Goal: Task Accomplishment & Management: Manage account settings

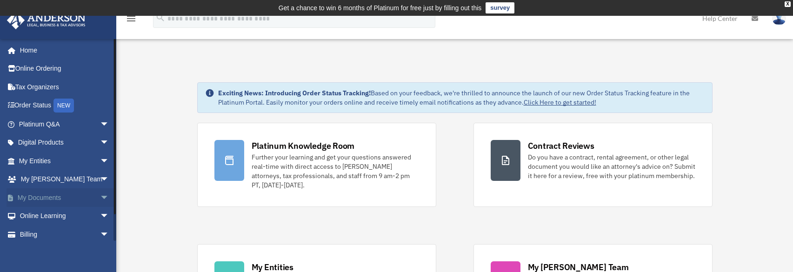
click at [100, 197] on span "arrow_drop_down" at bounding box center [109, 197] width 19 height 19
click at [72, 208] on link "Box" at bounding box center [68, 216] width 110 height 19
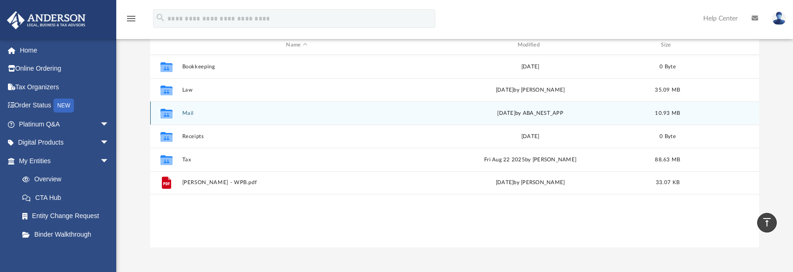
scroll to position [93, 0]
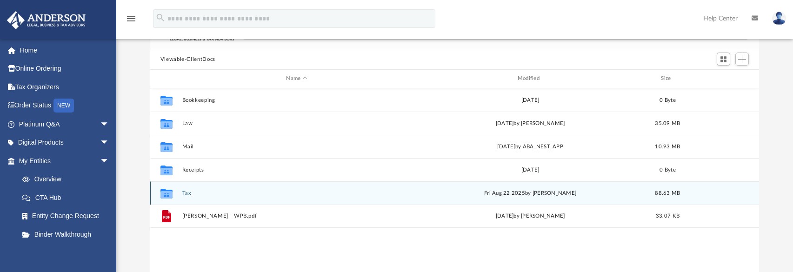
click at [184, 194] on button "Tax" at bounding box center [296, 193] width 229 height 6
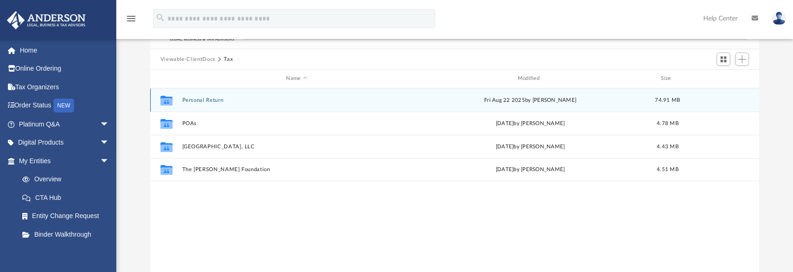
click at [198, 100] on button "Personal Return" at bounding box center [296, 100] width 229 height 6
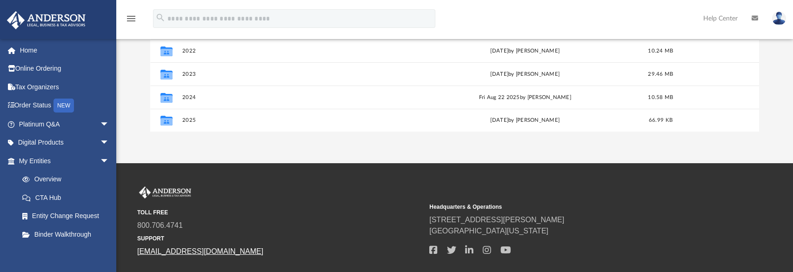
scroll to position [279, 0]
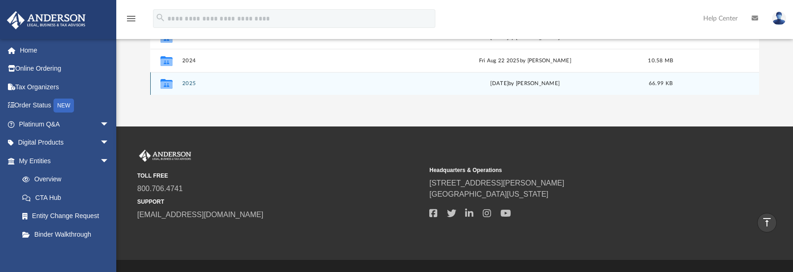
click at [188, 84] on button "2025" at bounding box center [295, 83] width 226 height 6
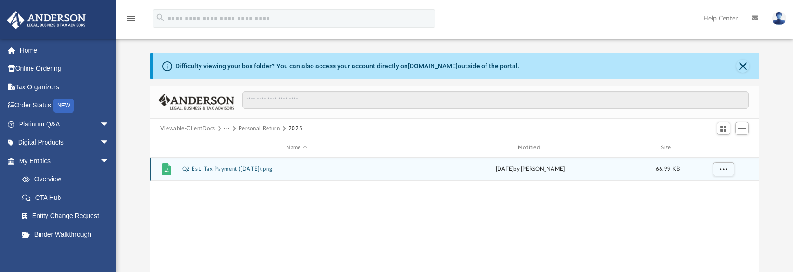
scroll to position [10, 0]
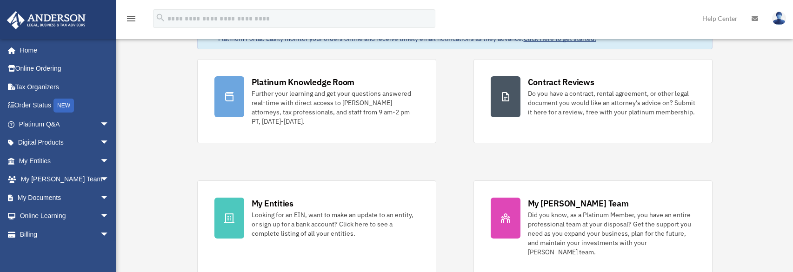
scroll to position [62, 0]
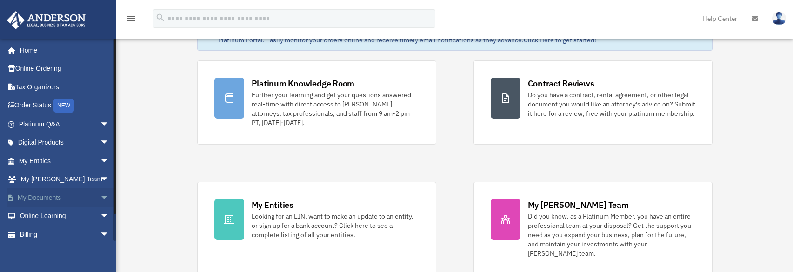
click at [100, 197] on span "arrow_drop_down" at bounding box center [109, 197] width 19 height 19
click at [58, 211] on link "Box" at bounding box center [68, 216] width 110 height 19
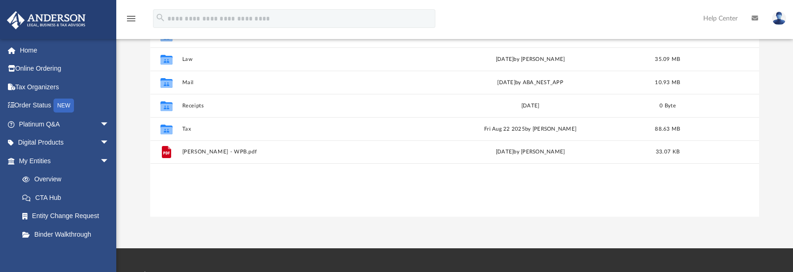
scroll to position [155, 0]
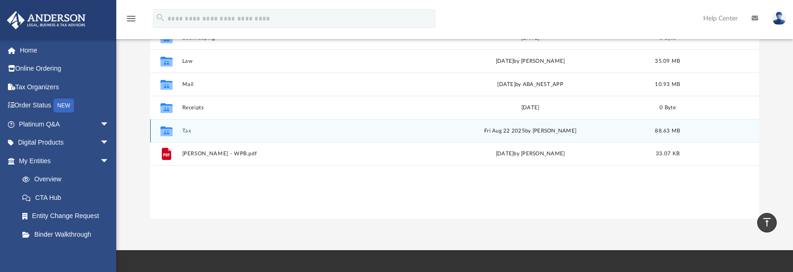
click at [188, 130] on button "Tax" at bounding box center [296, 131] width 229 height 6
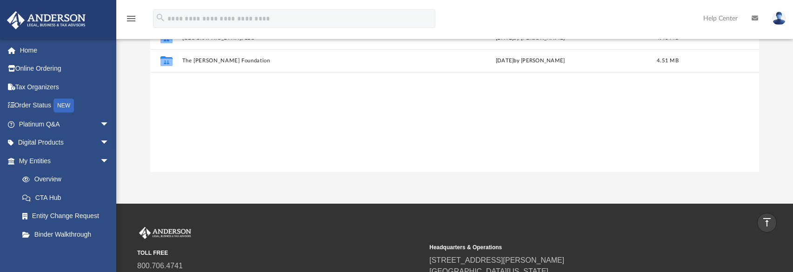
scroll to position [16, 0]
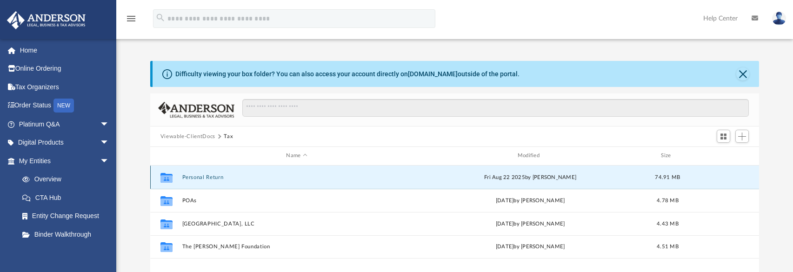
click at [185, 174] on button "Personal Return" at bounding box center [296, 177] width 229 height 6
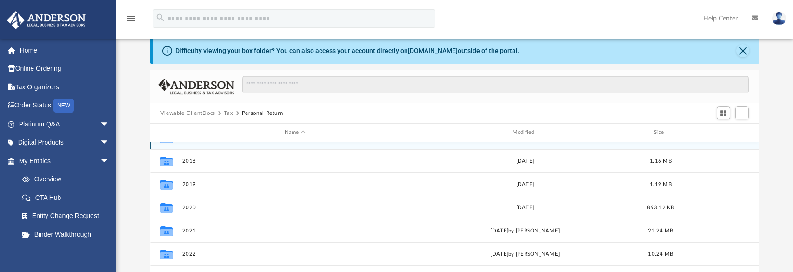
scroll to position [207, 0]
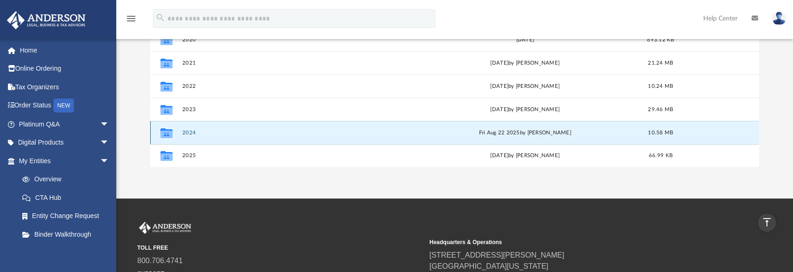
click at [190, 132] on button "2024" at bounding box center [295, 133] width 226 height 6
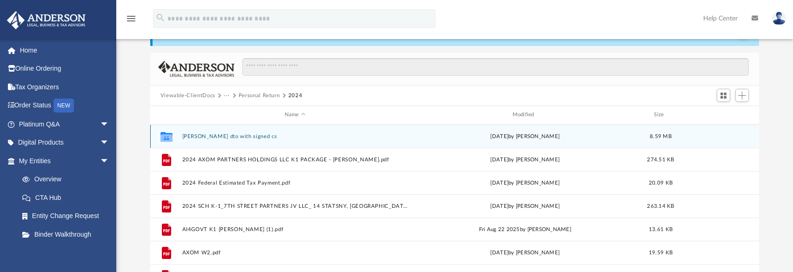
scroll to position [109, 0]
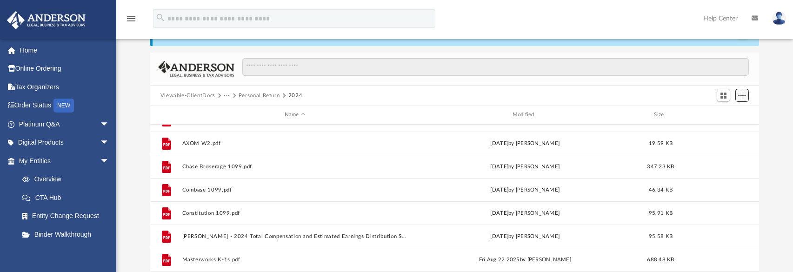
click at [745, 98] on span "Add" at bounding box center [742, 96] width 8 height 8
click at [730, 112] on li "Upload" at bounding box center [729, 114] width 30 height 10
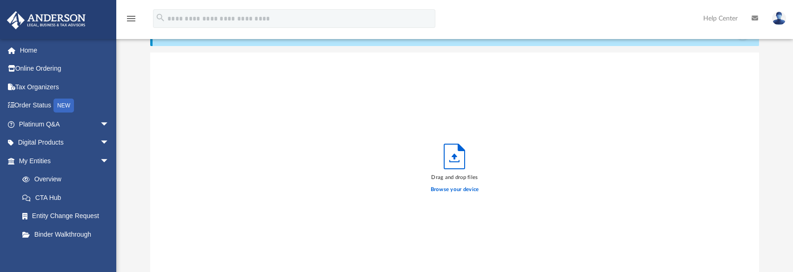
scroll to position [229, 602]
click at [455, 184] on div "Browse your device" at bounding box center [455, 189] width 48 height 16
click at [455, 187] on label "Browse your device" at bounding box center [455, 190] width 48 height 8
click at [0, 0] on input "Browse your device" at bounding box center [0, 0] width 0 height 0
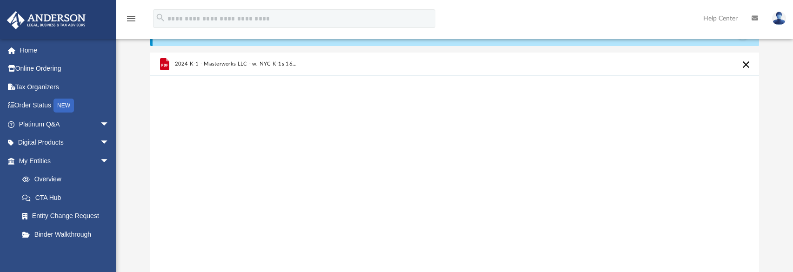
scroll to position [253, 0]
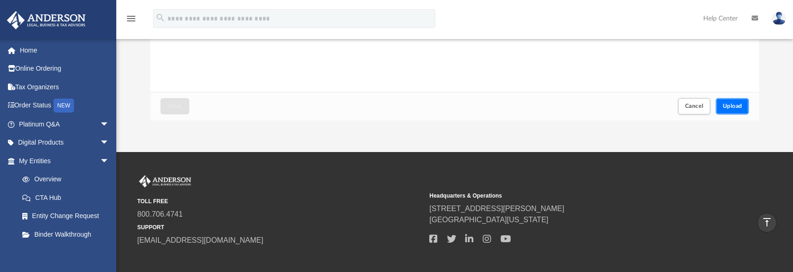
click at [732, 105] on span "Upload" at bounding box center [733, 106] width 20 height 6
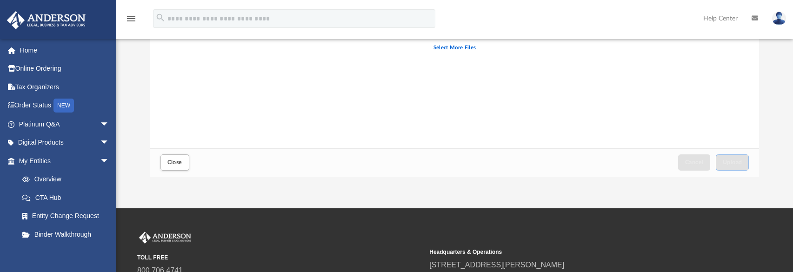
scroll to position [233, 0]
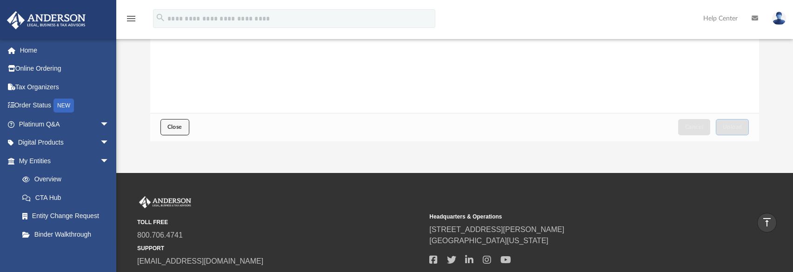
click at [180, 120] on button "Close" at bounding box center [174, 127] width 29 height 16
click at [175, 127] on span "Close" at bounding box center [174, 127] width 15 height 6
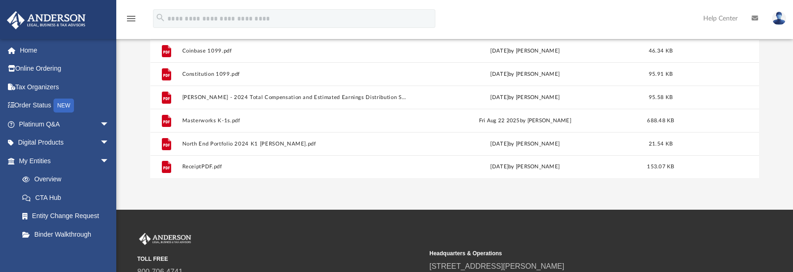
scroll to position [202, 0]
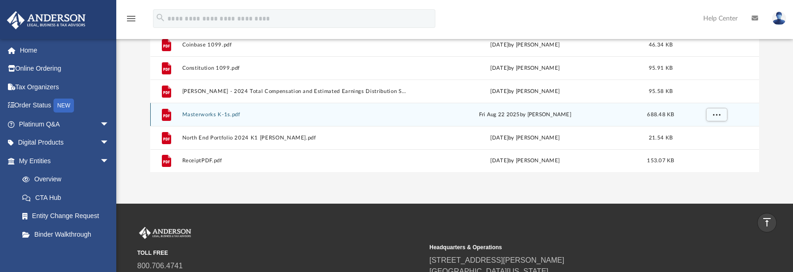
click at [214, 110] on div "File Masterworks K-1s.pdf Fri Aug 22 2025 by Jordan Stastny 688.48 KB" at bounding box center [454, 114] width 609 height 23
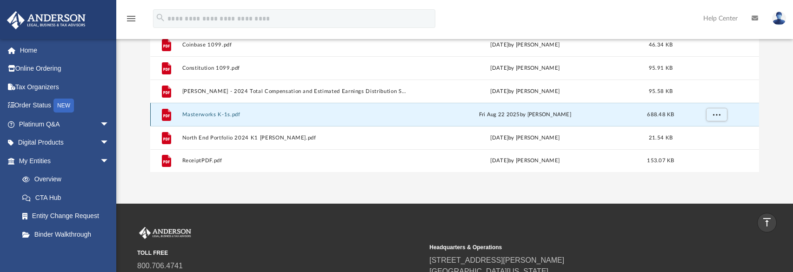
click at [214, 110] on div "File Masterworks K-1s.pdf Fri Aug 22 2025 by Jordan Stastny 688.48 KB" at bounding box center [454, 114] width 609 height 23
click at [167, 112] on icon "grid" at bounding box center [166, 114] width 9 height 12
click at [205, 113] on button "Masterworks K-1s.pdf" at bounding box center [295, 115] width 226 height 6
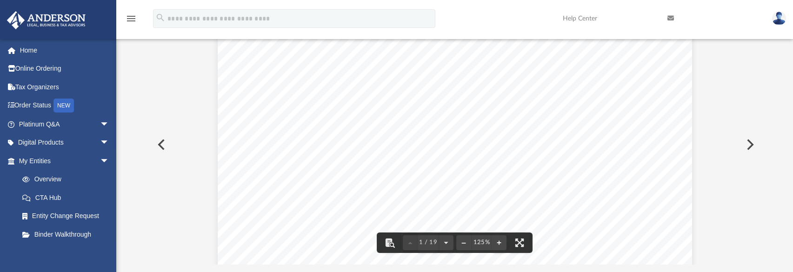
scroll to position [372, 0]
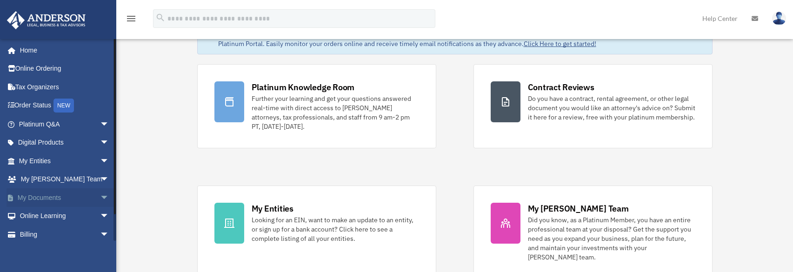
scroll to position [62, 0]
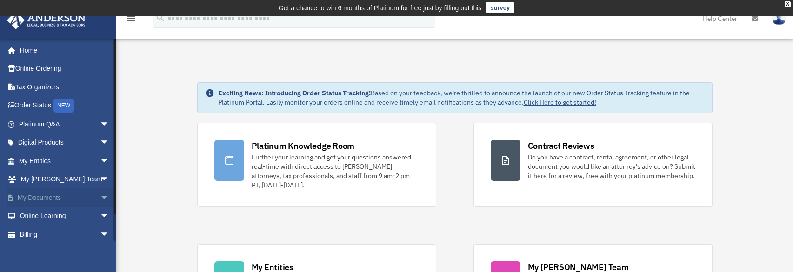
click at [101, 195] on span "arrow_drop_down" at bounding box center [109, 197] width 19 height 19
click at [72, 212] on link "Box" at bounding box center [68, 216] width 110 height 19
click at [37, 213] on link "Box" at bounding box center [68, 216] width 110 height 19
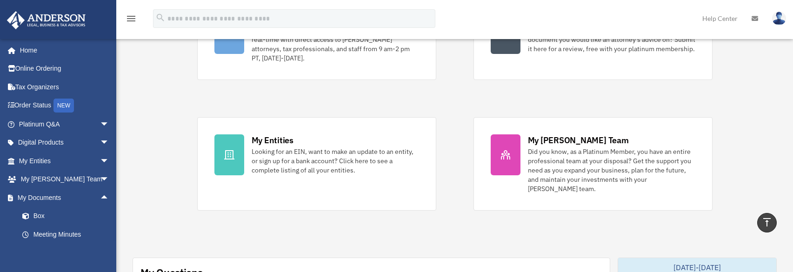
scroll to position [93, 0]
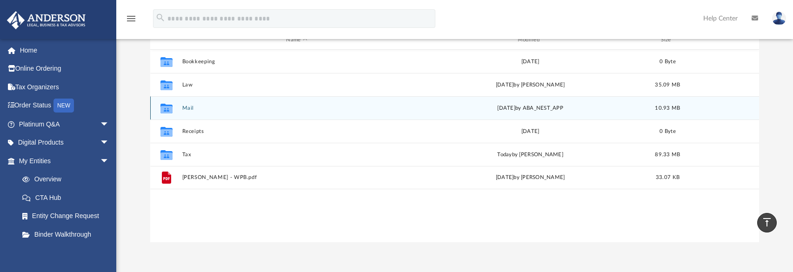
scroll to position [93, 0]
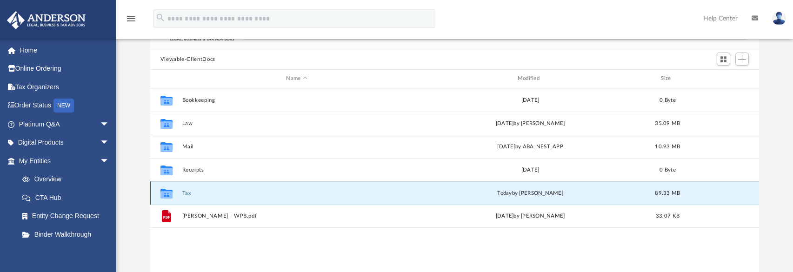
click at [188, 192] on button "Tax" at bounding box center [296, 193] width 229 height 6
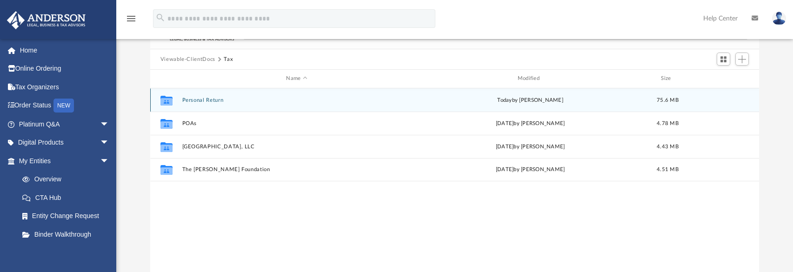
click at [193, 101] on button "Personal Return" at bounding box center [296, 100] width 229 height 6
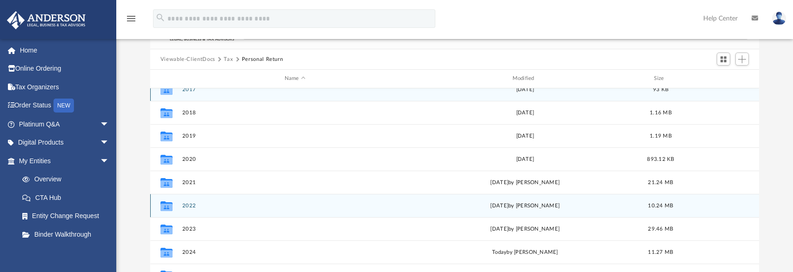
scroll to position [16, 0]
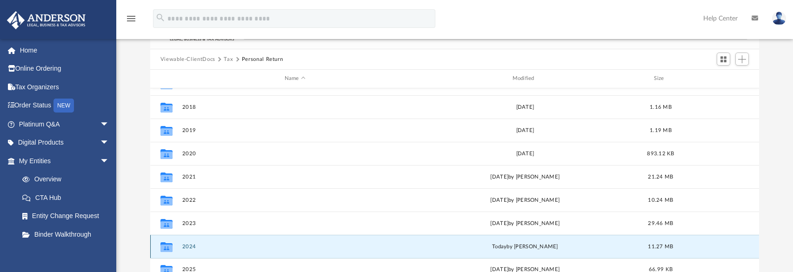
click at [193, 246] on button "2024" at bounding box center [295, 247] width 226 height 6
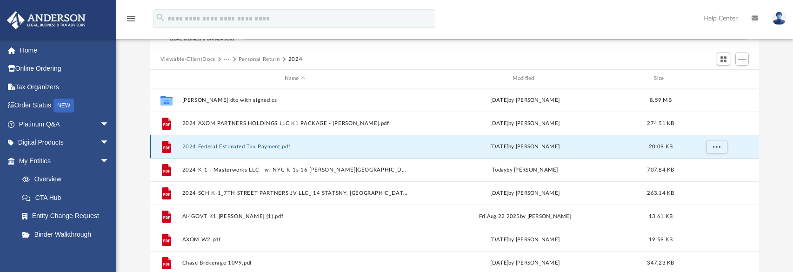
click at [219, 147] on button "2024 Federal Estimated Tax Payment.pdf" at bounding box center [295, 147] width 226 height 6
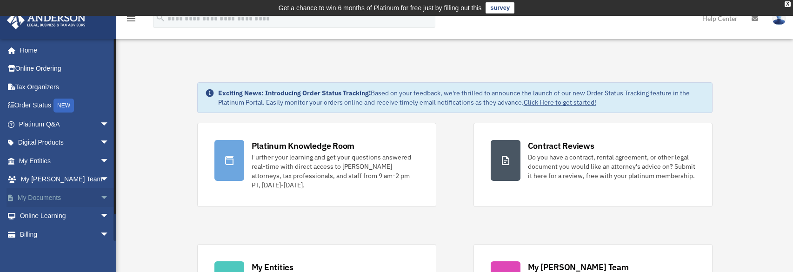
click at [100, 198] on span "arrow_drop_down" at bounding box center [109, 197] width 19 height 19
click at [33, 214] on link "Box" at bounding box center [68, 216] width 110 height 19
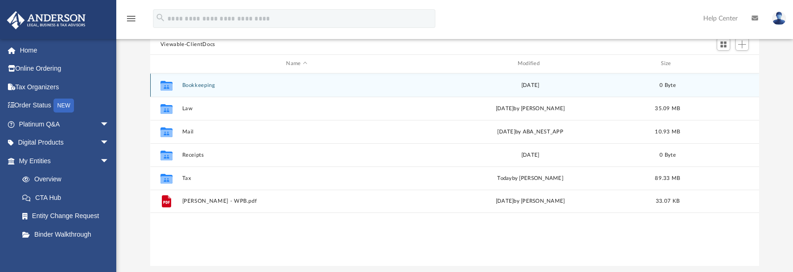
scroll to position [140, 0]
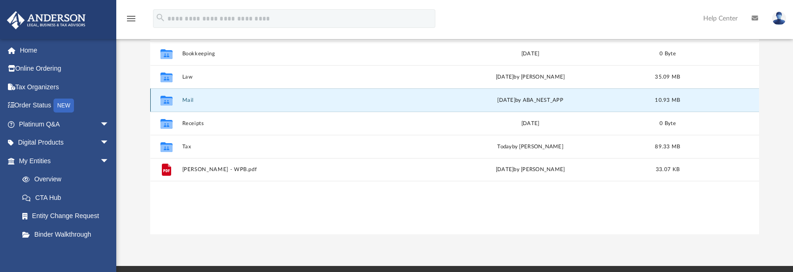
click at [188, 98] on button "Mail" at bounding box center [296, 100] width 229 height 6
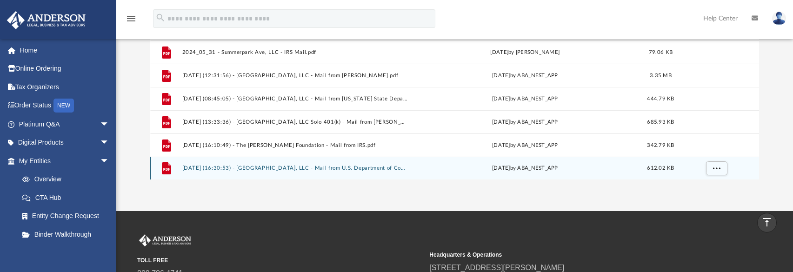
scroll to position [186, 0]
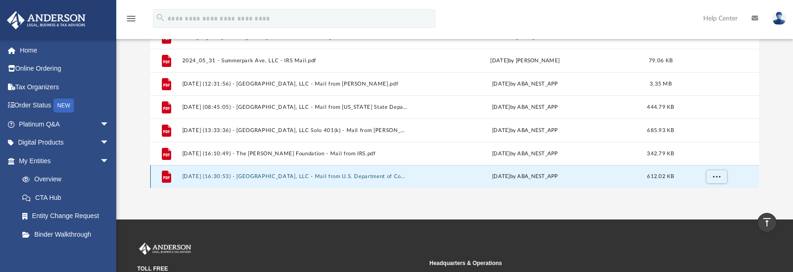
click at [269, 176] on button "[DATE] (16:30:53) - [GEOGRAPHIC_DATA], LLC - Mail from U.S. Department of Comme…" at bounding box center [295, 176] width 226 height 6
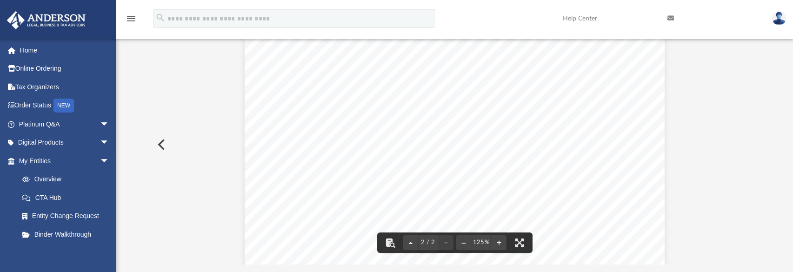
scroll to position [837, 0]
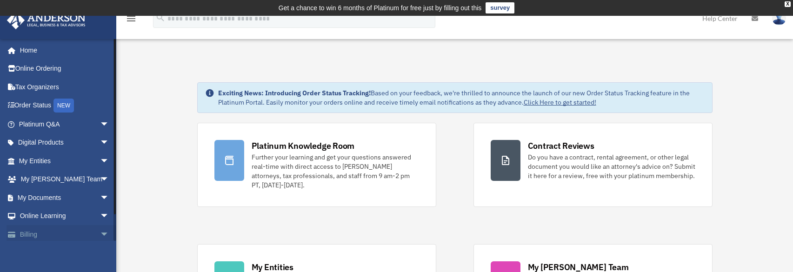
click at [100, 233] on span "arrow_drop_down" at bounding box center [109, 234] width 19 height 19
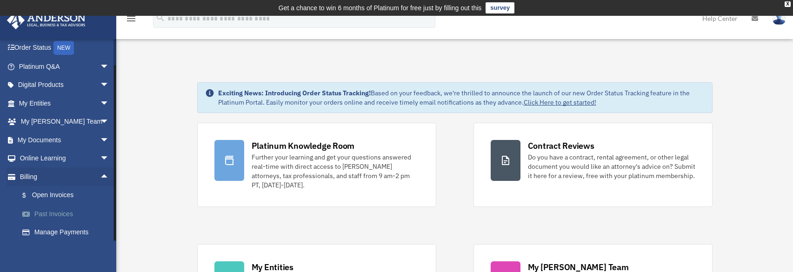
scroll to position [79, 0]
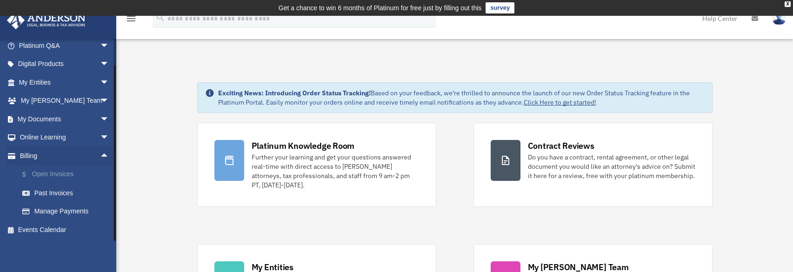
click at [40, 175] on link "$ Open Invoices" at bounding box center [68, 174] width 110 height 19
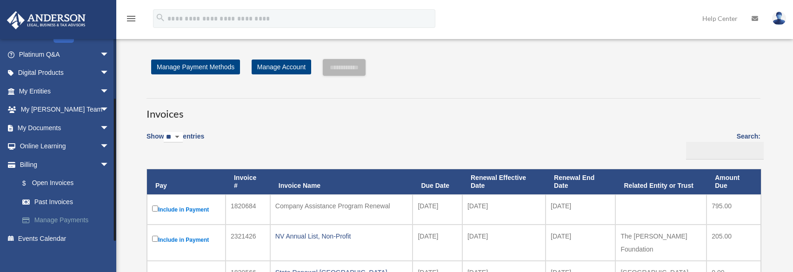
scroll to position [79, 0]
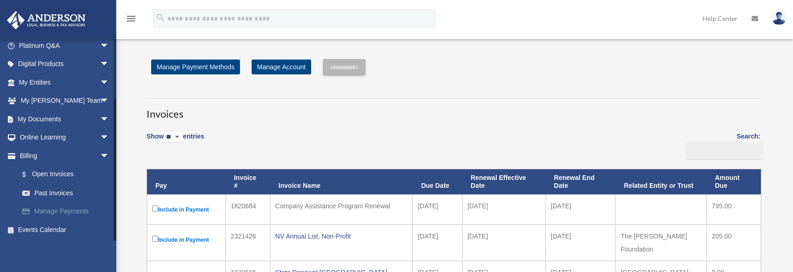
click at [60, 209] on link "Manage Payments" at bounding box center [68, 211] width 110 height 19
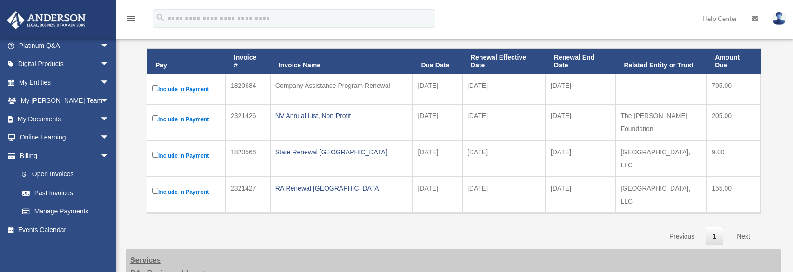
scroll to position [202, 0]
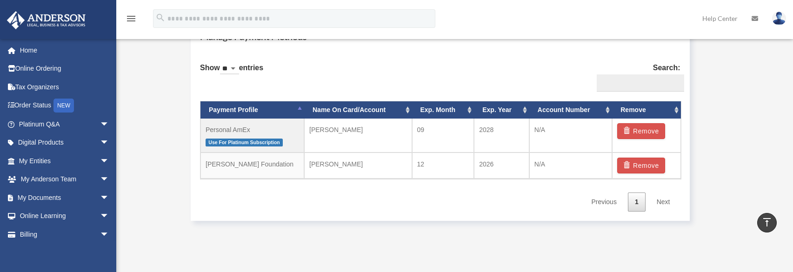
scroll to position [613, 0]
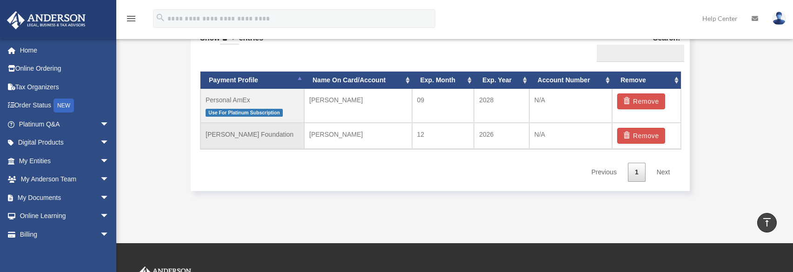
click at [254, 133] on td "[PERSON_NAME] Foundation" at bounding box center [252, 136] width 104 height 26
click at [276, 167] on div "Show ** ** ** *** entries Search: Payment Profile Name On Card/Account Exp. Mon…" at bounding box center [440, 104] width 480 height 156
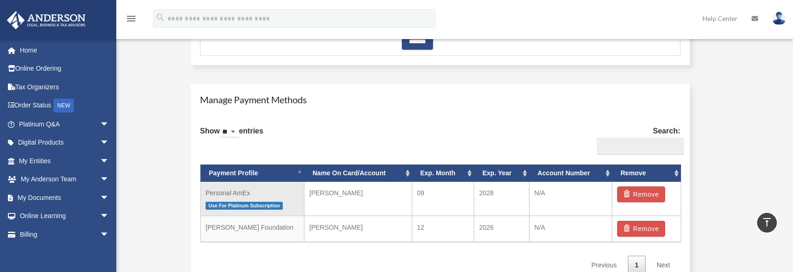
scroll to position [566, 0]
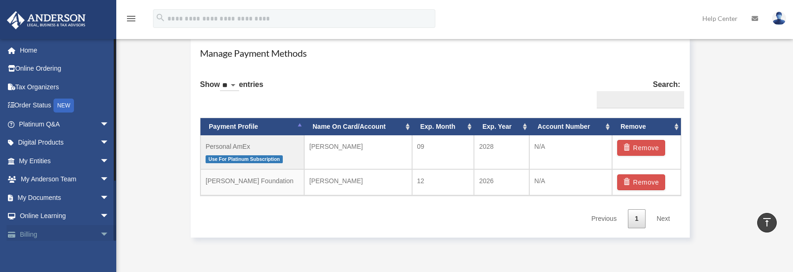
click at [100, 231] on span "arrow_drop_down" at bounding box center [109, 234] width 19 height 19
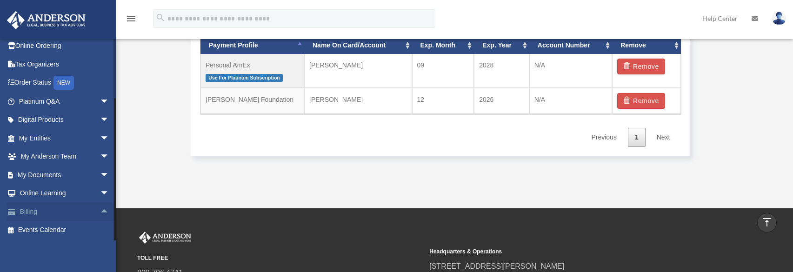
scroll to position [659, 0]
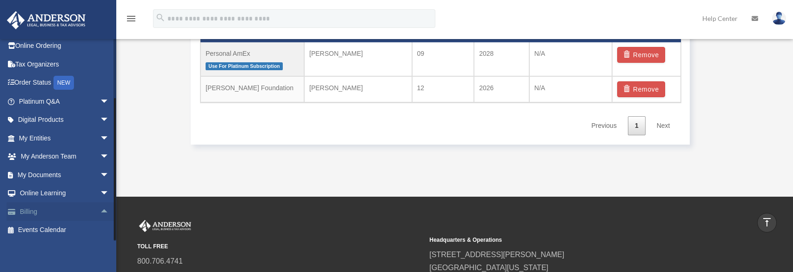
click at [100, 209] on span "arrow_drop_up" at bounding box center [109, 211] width 19 height 19
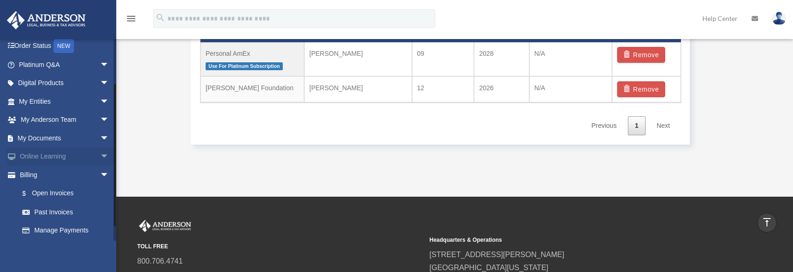
scroll to position [69, 0]
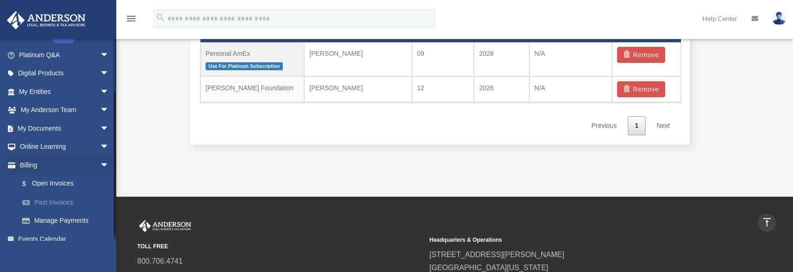
click at [67, 205] on link "Past Invoices" at bounding box center [68, 202] width 110 height 19
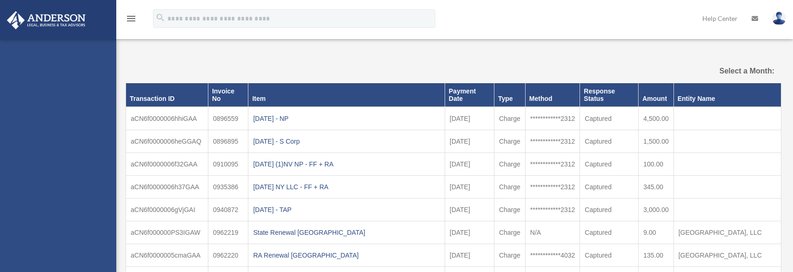
select select
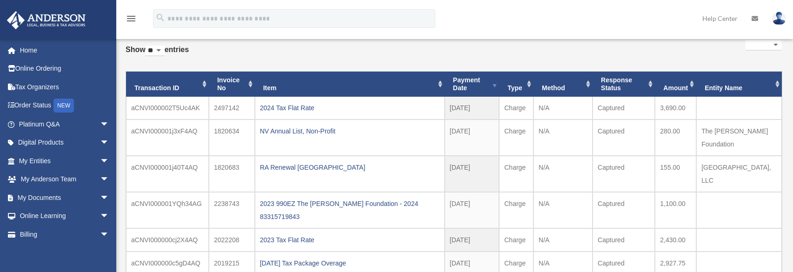
scroll to position [62, 0]
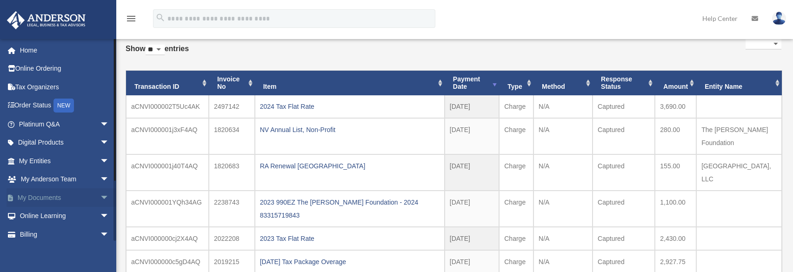
click at [100, 198] on span "arrow_drop_down" at bounding box center [109, 197] width 19 height 19
click at [38, 213] on link "Box" at bounding box center [68, 216] width 110 height 19
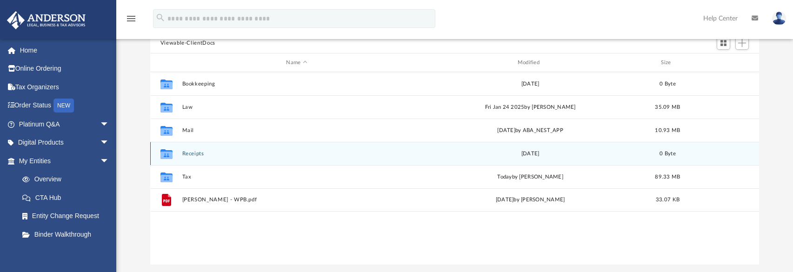
scroll to position [109, 0]
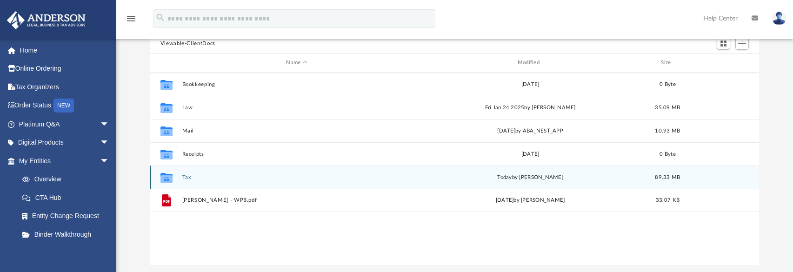
click at [185, 174] on button "Tax" at bounding box center [296, 177] width 229 height 6
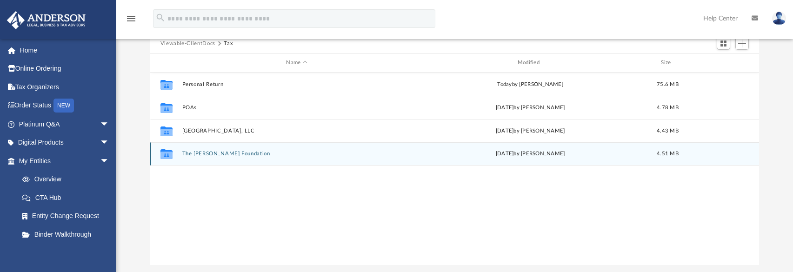
click at [201, 152] on button "The [PERSON_NAME] Foundation" at bounding box center [296, 154] width 229 height 6
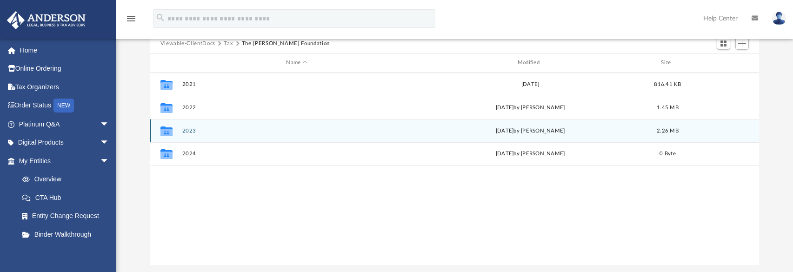
click at [190, 130] on button "2023" at bounding box center [296, 131] width 229 height 6
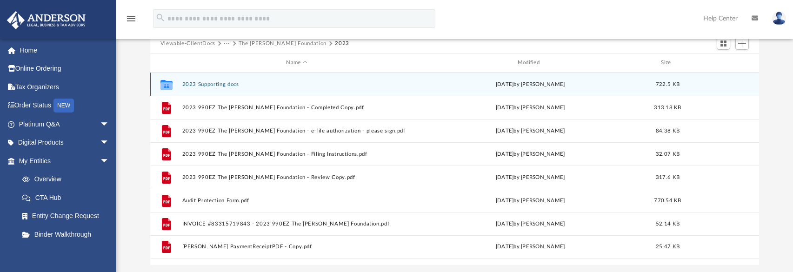
click at [223, 85] on button "2023 Supporting docs" at bounding box center [296, 84] width 229 height 6
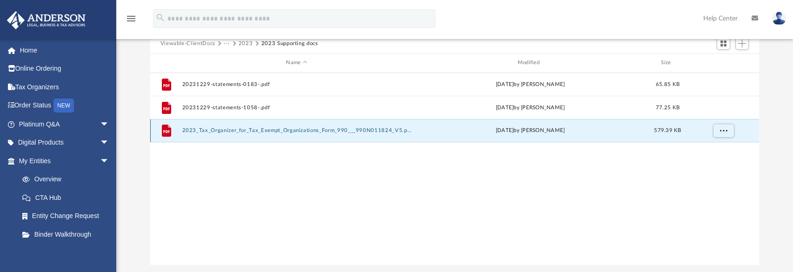
click at [220, 129] on button "2023_Tax_Organizer_for_Tax_Exempt_Organizations_Form_990___990N011824_V5.pdf" at bounding box center [296, 130] width 229 height 6
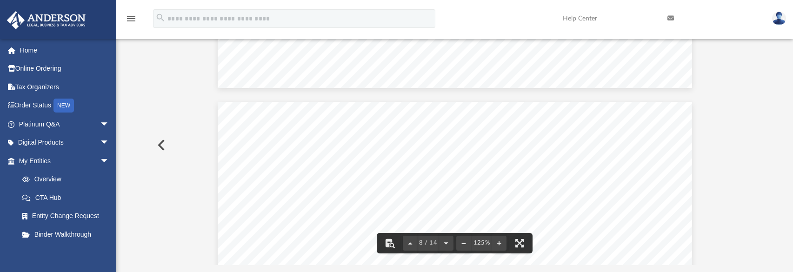
scroll to position [4418, 0]
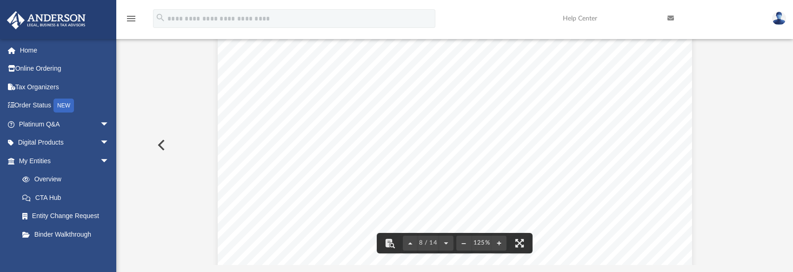
click at [161, 146] on button "Preview" at bounding box center [160, 145] width 20 height 26
click at [751, 146] on button "Preview" at bounding box center [749, 145] width 20 height 26
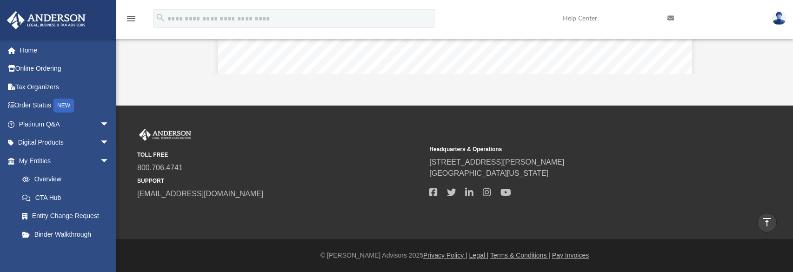
scroll to position [0, 0]
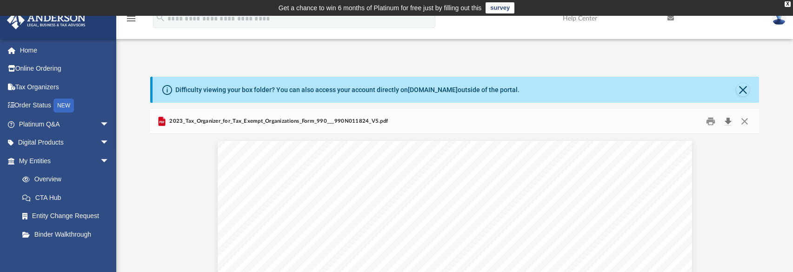
click at [727, 119] on button "Download" at bounding box center [727, 121] width 17 height 14
click at [743, 122] on button "Close" at bounding box center [744, 121] width 17 height 14
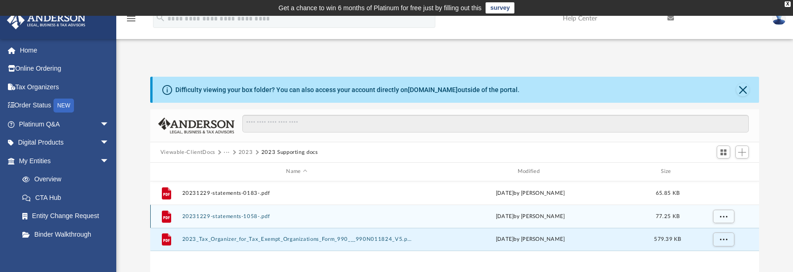
click at [220, 216] on button "20231229-statements-1058-.pdf" at bounding box center [296, 216] width 229 height 6
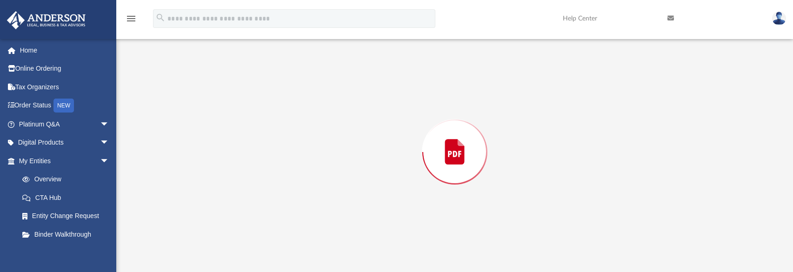
click at [220, 216] on div "Preview" at bounding box center [454, 152] width 609 height 240
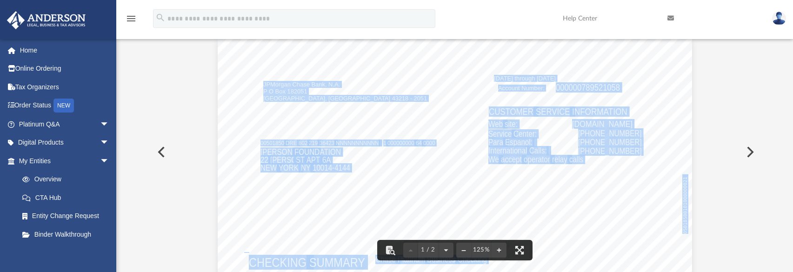
scroll to position [0, 0]
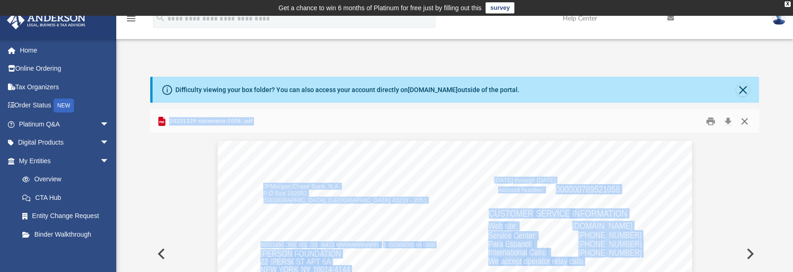
click at [745, 119] on button "Close" at bounding box center [744, 121] width 17 height 14
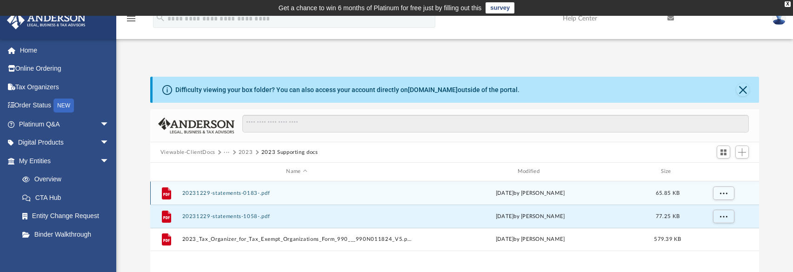
click at [252, 189] on div "File 20231229-statements-0183-.pdf [DATE] by [PERSON_NAME] 65.85 KB" at bounding box center [454, 192] width 609 height 23
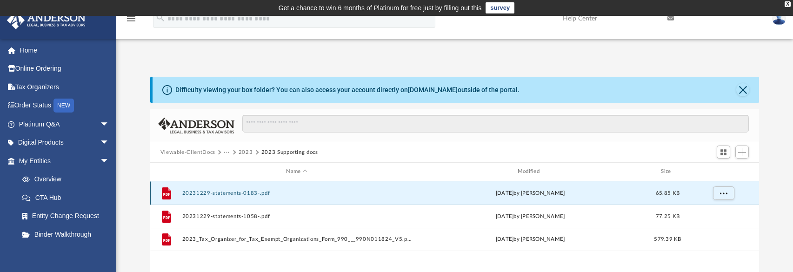
click at [253, 192] on button "20231229-statements-0183-.pdf" at bounding box center [296, 193] width 229 height 6
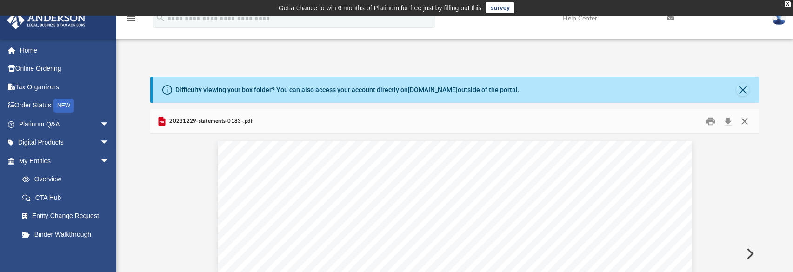
click at [748, 119] on button "Close" at bounding box center [744, 121] width 17 height 14
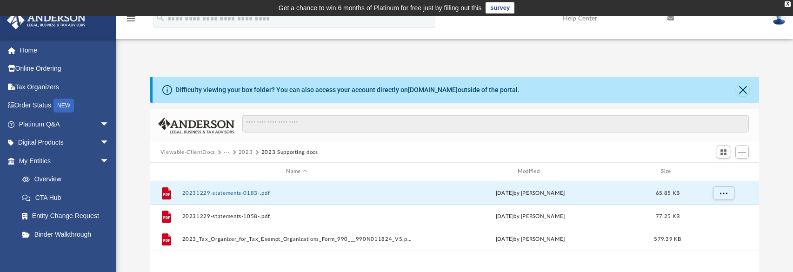
click at [248, 149] on button "2023" at bounding box center [246, 152] width 14 height 8
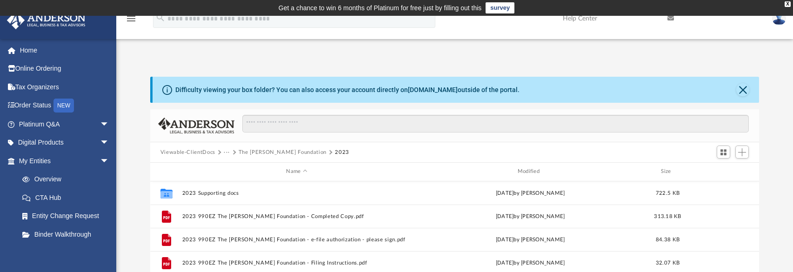
click at [270, 153] on button "The [PERSON_NAME] Foundation" at bounding box center [283, 152] width 88 height 8
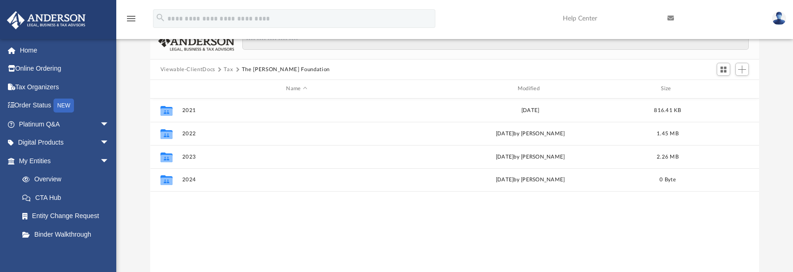
scroll to position [93, 0]
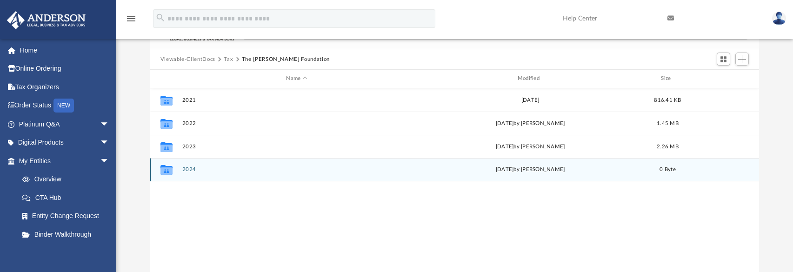
click at [188, 169] on button "2024" at bounding box center [296, 169] width 229 height 6
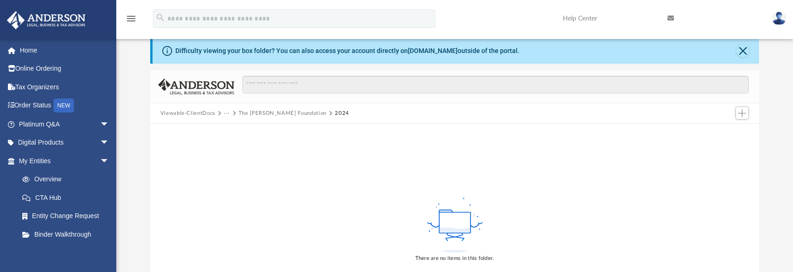
scroll to position [0, 0]
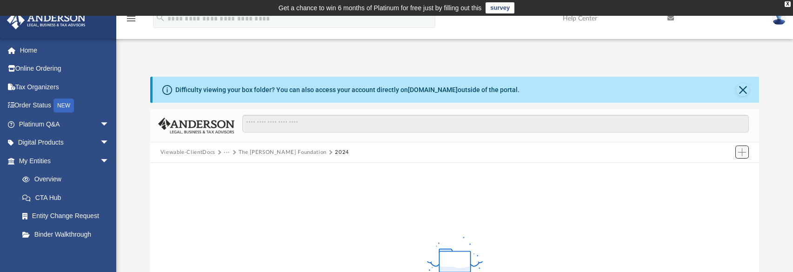
click at [737, 150] on button "Add" at bounding box center [742, 152] width 14 height 13
click at [725, 168] on li "Upload" at bounding box center [729, 171] width 30 height 10
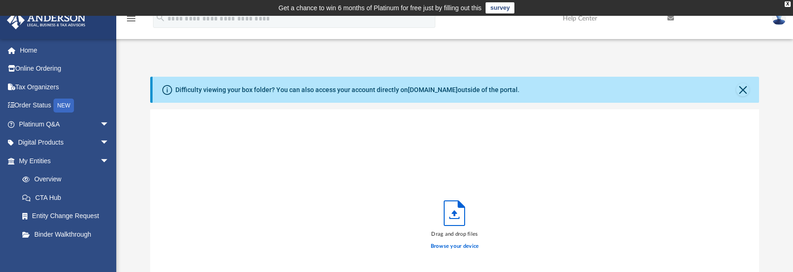
scroll to position [229, 602]
click at [469, 245] on label "Browse your device" at bounding box center [455, 246] width 48 height 8
click at [0, 0] on input "Browse your device" at bounding box center [0, 0] width 0 height 0
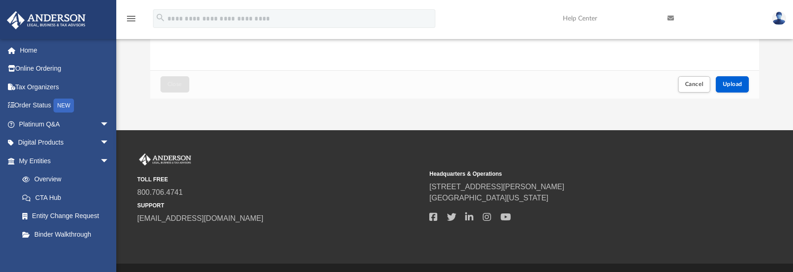
scroll to position [300, 0]
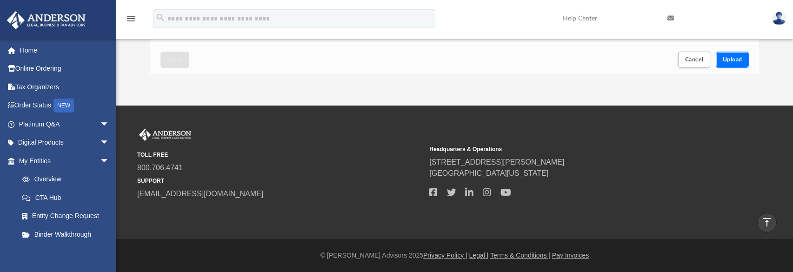
click at [726, 60] on span "Upload" at bounding box center [733, 60] width 20 height 6
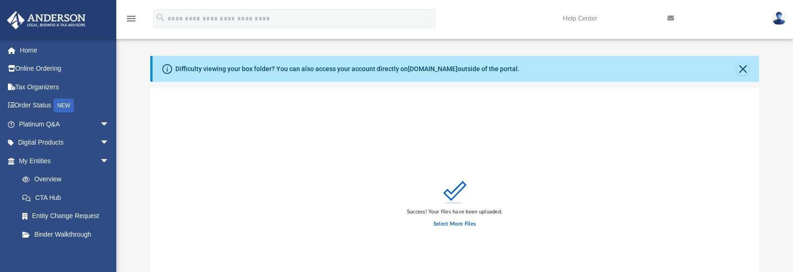
scroll to position [160, 0]
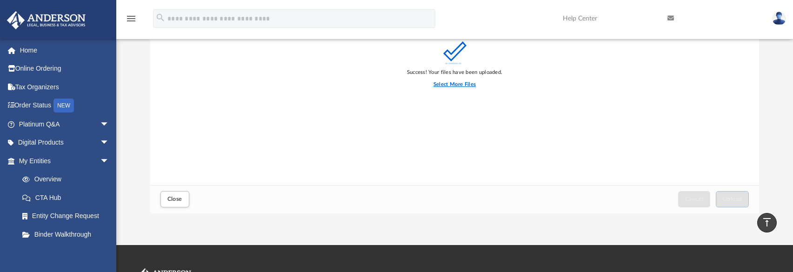
click at [457, 83] on label "Select More Files" at bounding box center [454, 84] width 42 height 8
click at [0, 0] on input "Select More Files" at bounding box center [0, 0] width 0 height 0
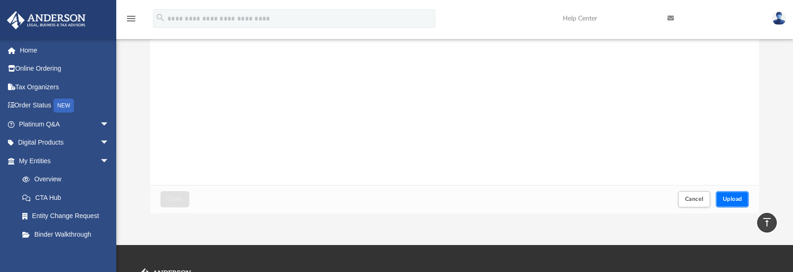
click at [726, 192] on button "Upload" at bounding box center [732, 199] width 33 height 16
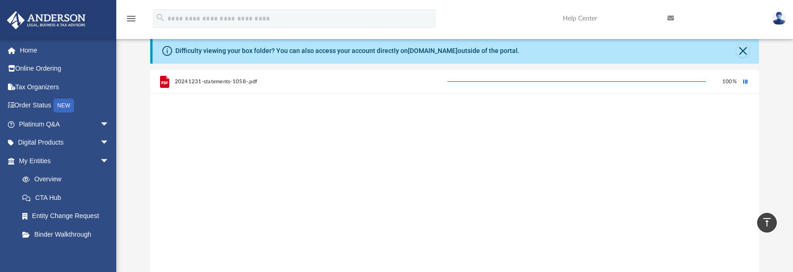
scroll to position [0, 0]
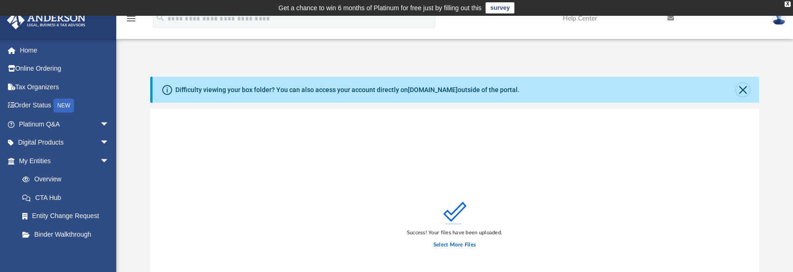
click at [742, 83] on button "Close" at bounding box center [742, 89] width 13 height 13
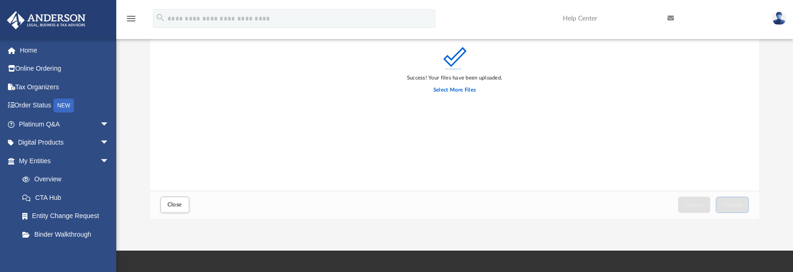
scroll to position [233, 0]
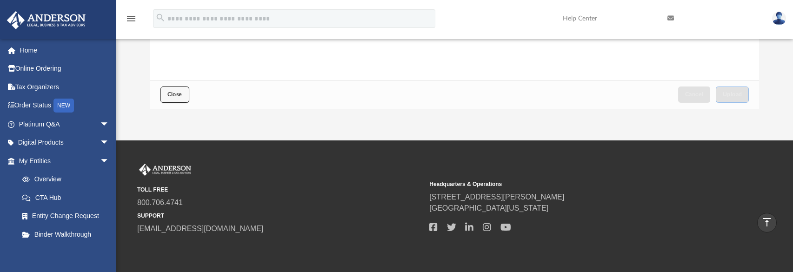
click at [175, 89] on button "Close" at bounding box center [174, 94] width 29 height 16
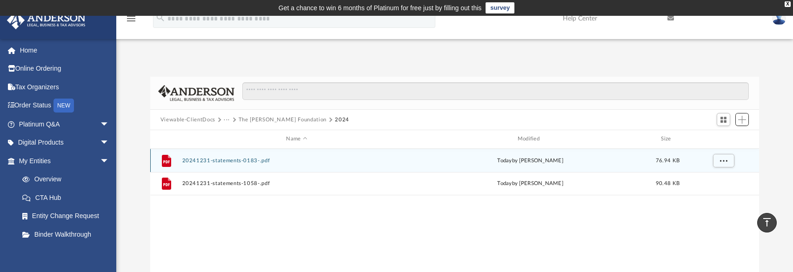
scroll to position [204, 602]
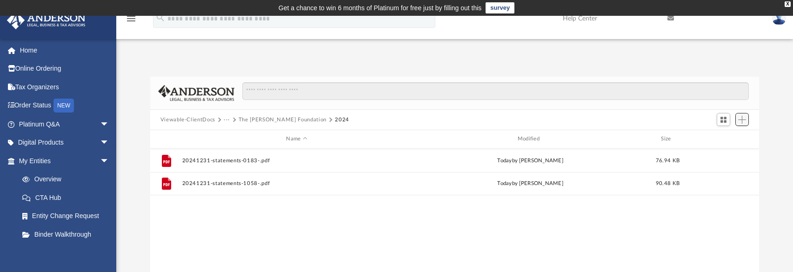
click at [744, 123] on span "Add" at bounding box center [742, 120] width 8 height 8
click at [725, 138] on li "Upload" at bounding box center [729, 138] width 30 height 10
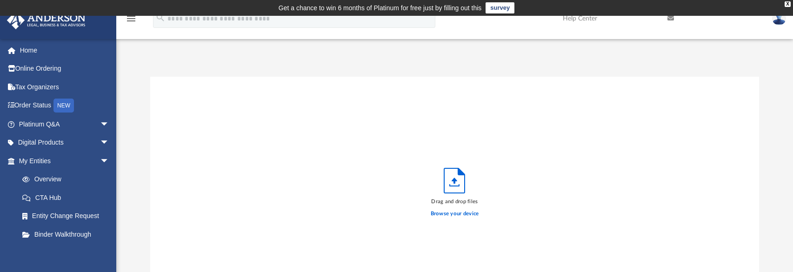
scroll to position [229, 602]
click at [455, 213] on label "Browse your device" at bounding box center [455, 214] width 48 height 8
click at [0, 0] on input "Browse your device" at bounding box center [0, 0] width 0 height 0
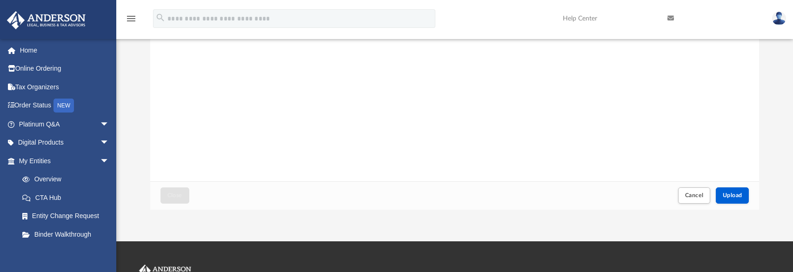
scroll to position [186, 0]
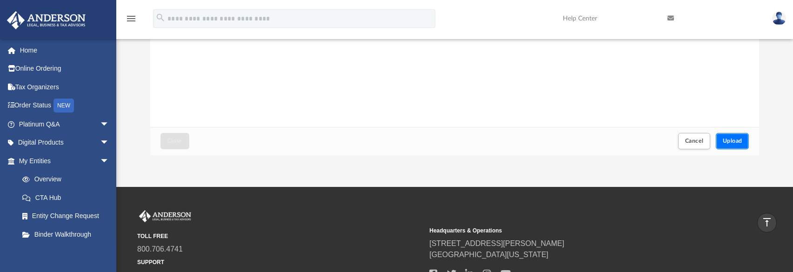
click at [727, 143] on span "Upload" at bounding box center [733, 141] width 20 height 6
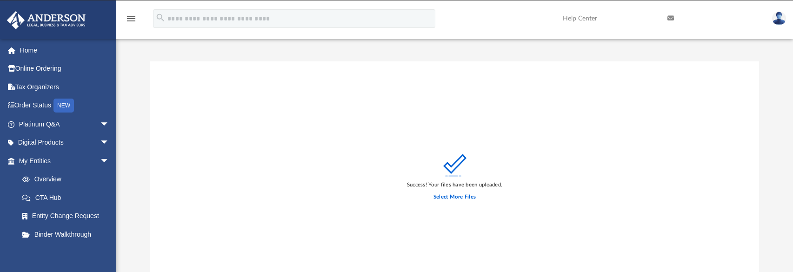
scroll to position [0, 0]
